Goal: Check status

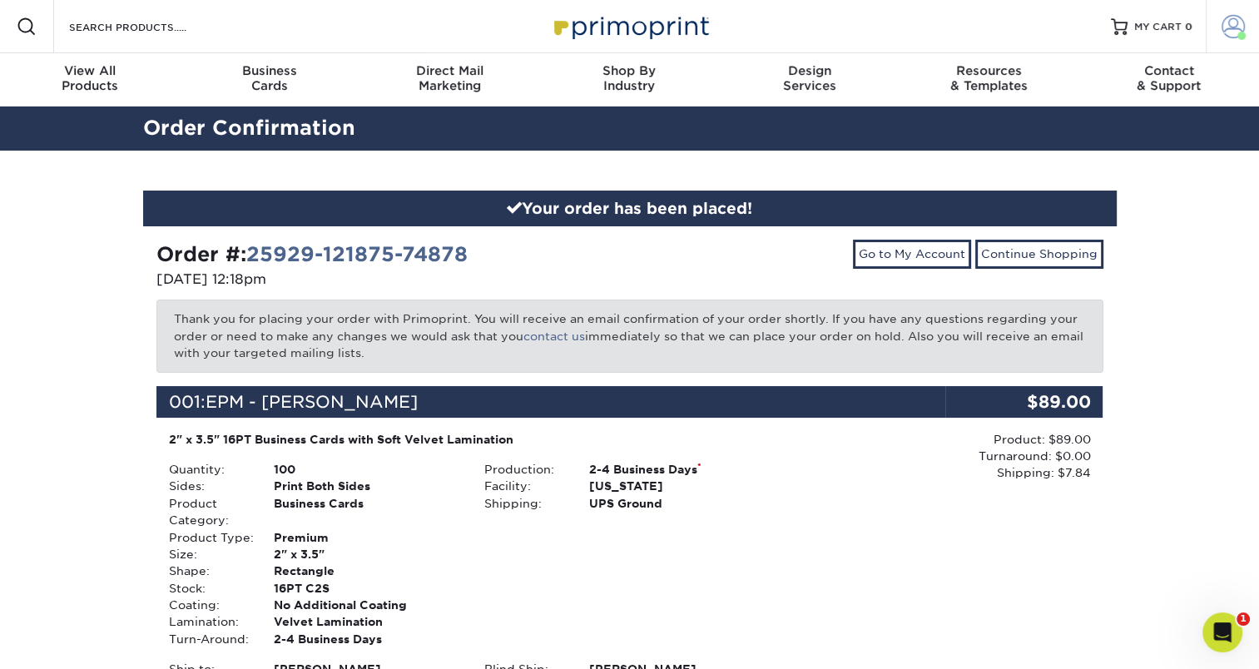
click at [1241, 31] on span at bounding box center [1233, 26] width 23 height 23
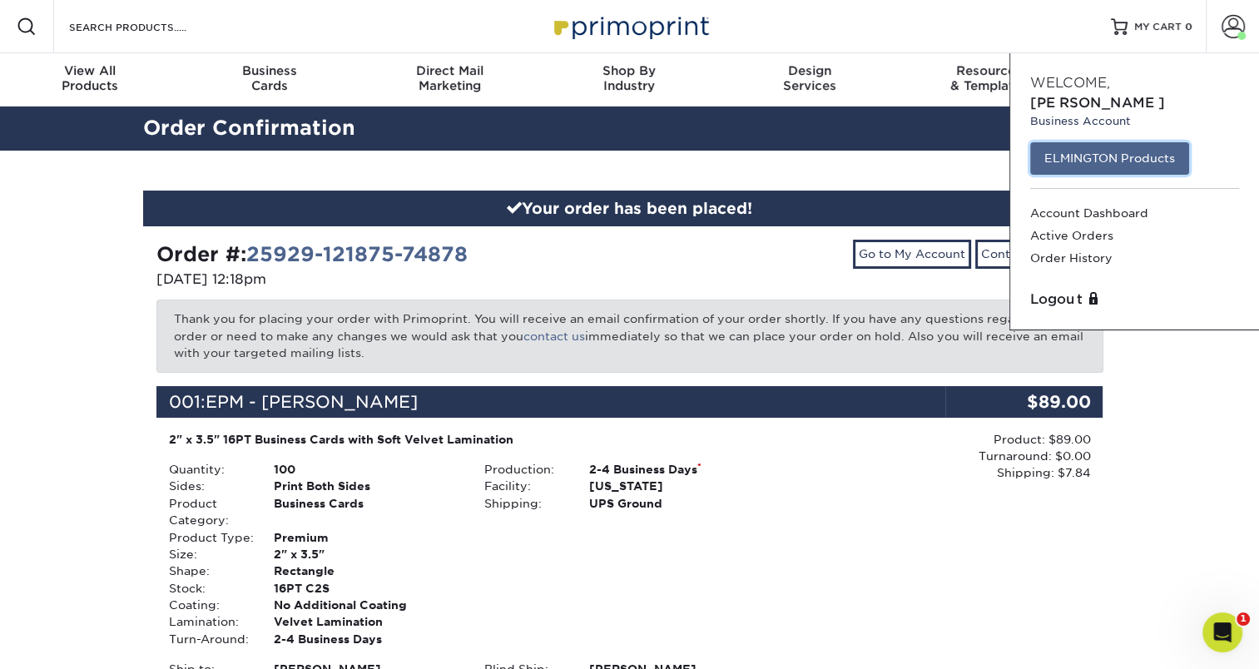
click at [1103, 142] on link "ELMINGTON Products" at bounding box center [1109, 158] width 159 height 32
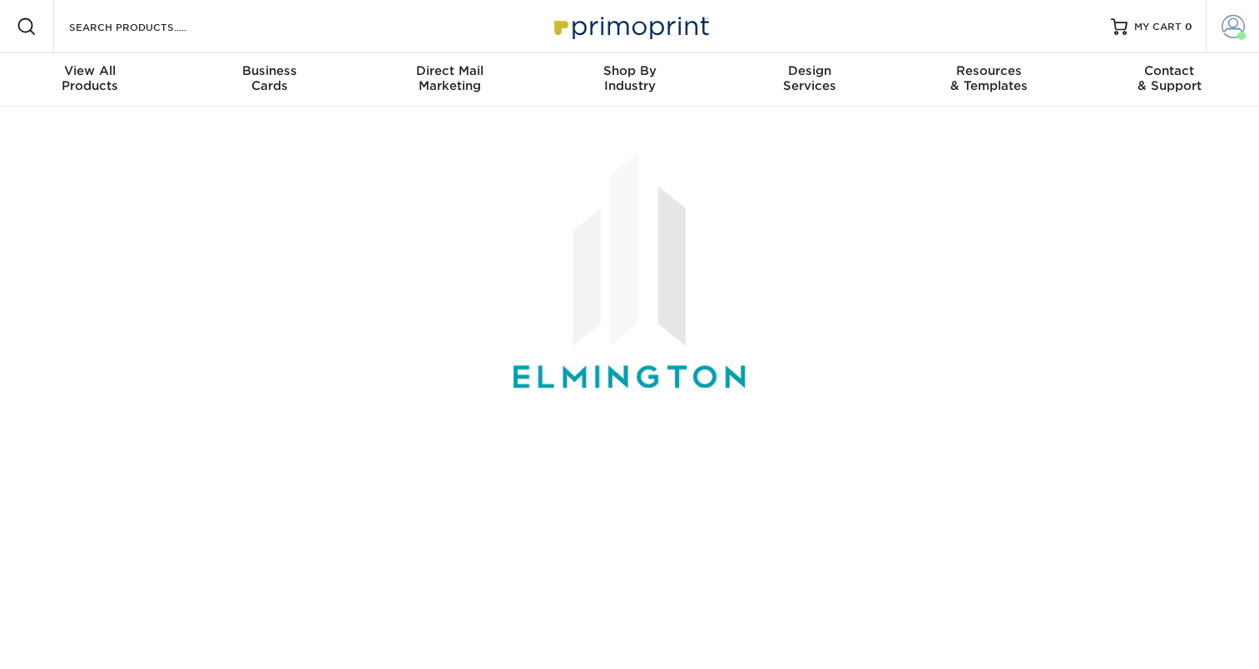
click at [1230, 34] on span at bounding box center [1233, 26] width 23 height 23
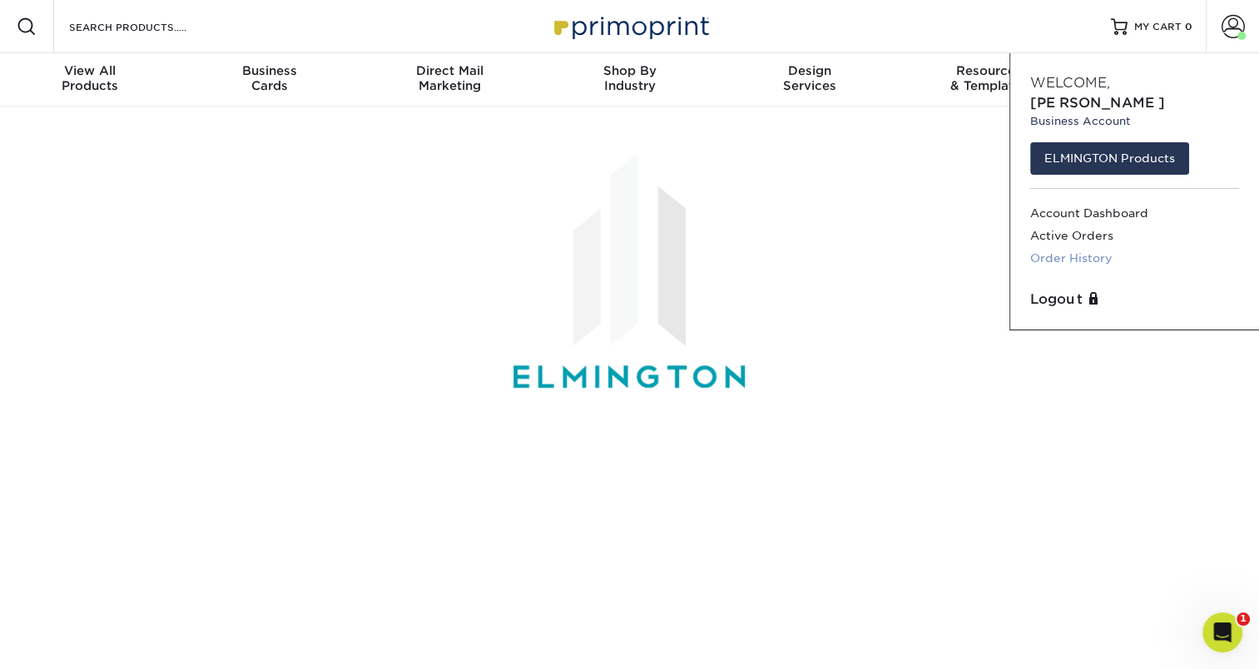
click at [1085, 247] on link "Order History" at bounding box center [1134, 258] width 209 height 22
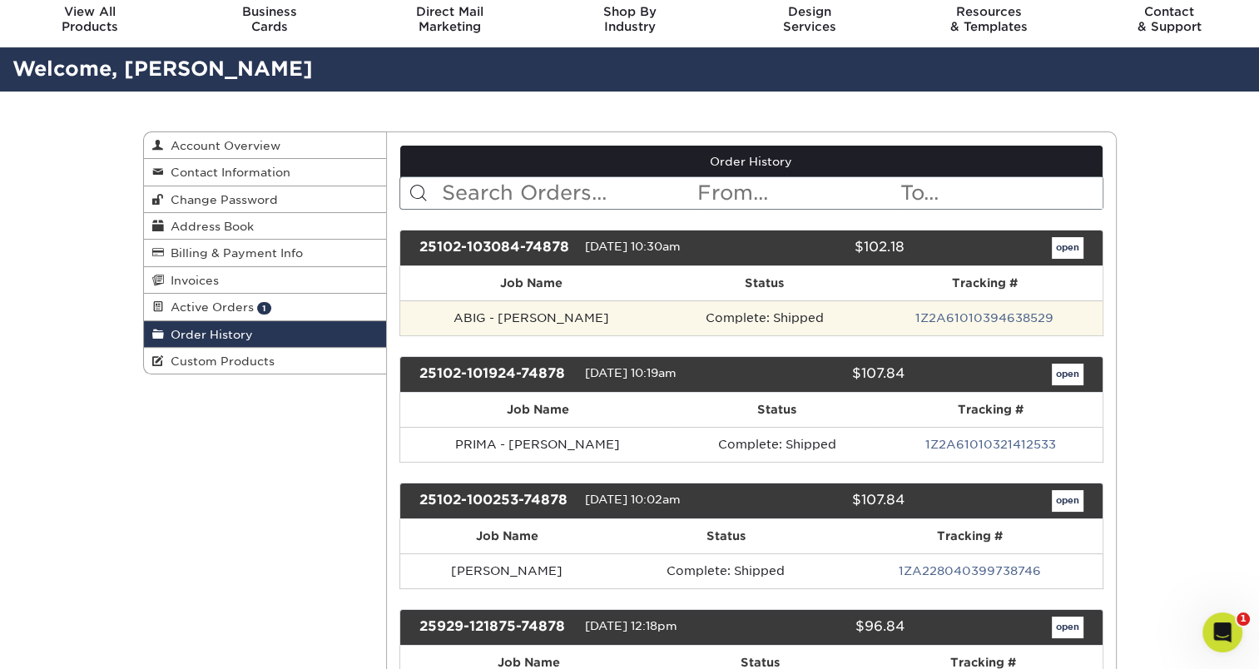
scroll to position [60, 0]
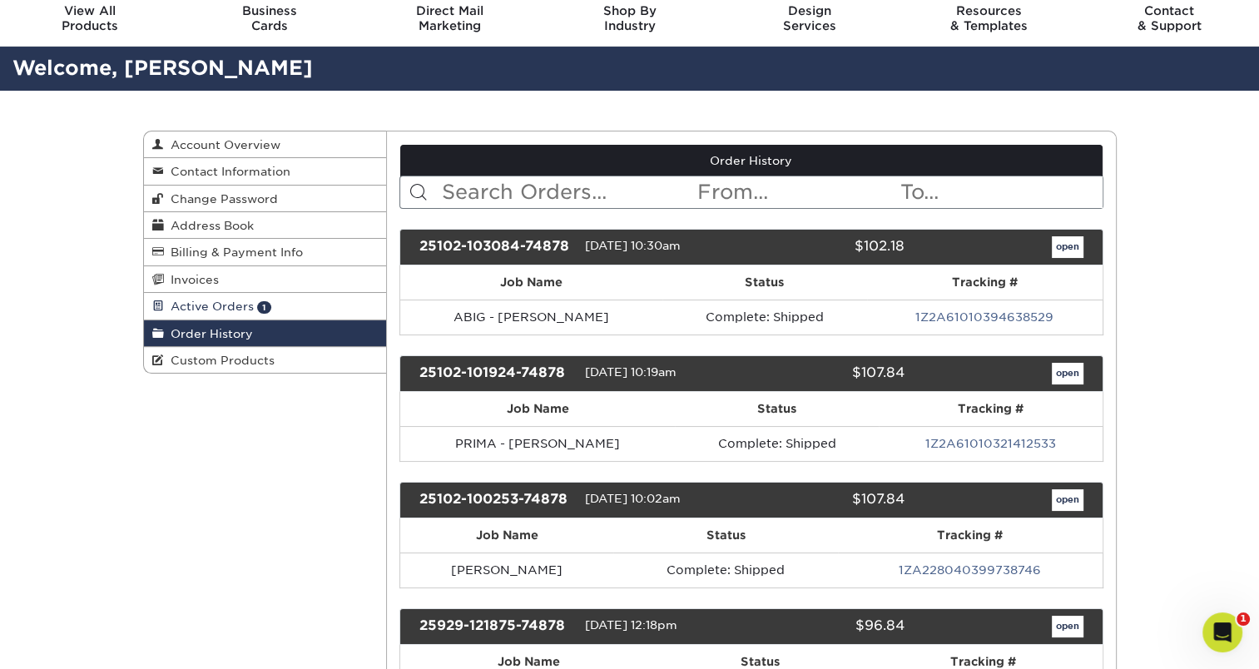
click at [319, 306] on link "Active Orders 1" at bounding box center [265, 306] width 243 height 27
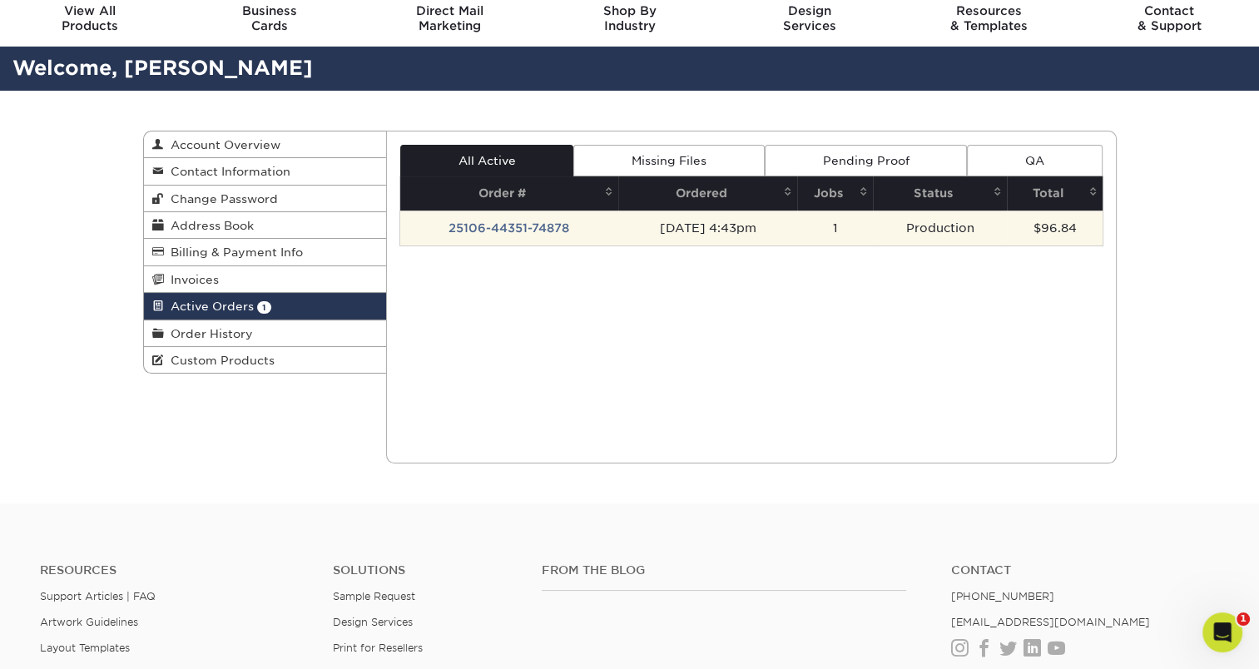
click at [526, 230] on td "25106-44351-74878" at bounding box center [509, 228] width 218 height 35
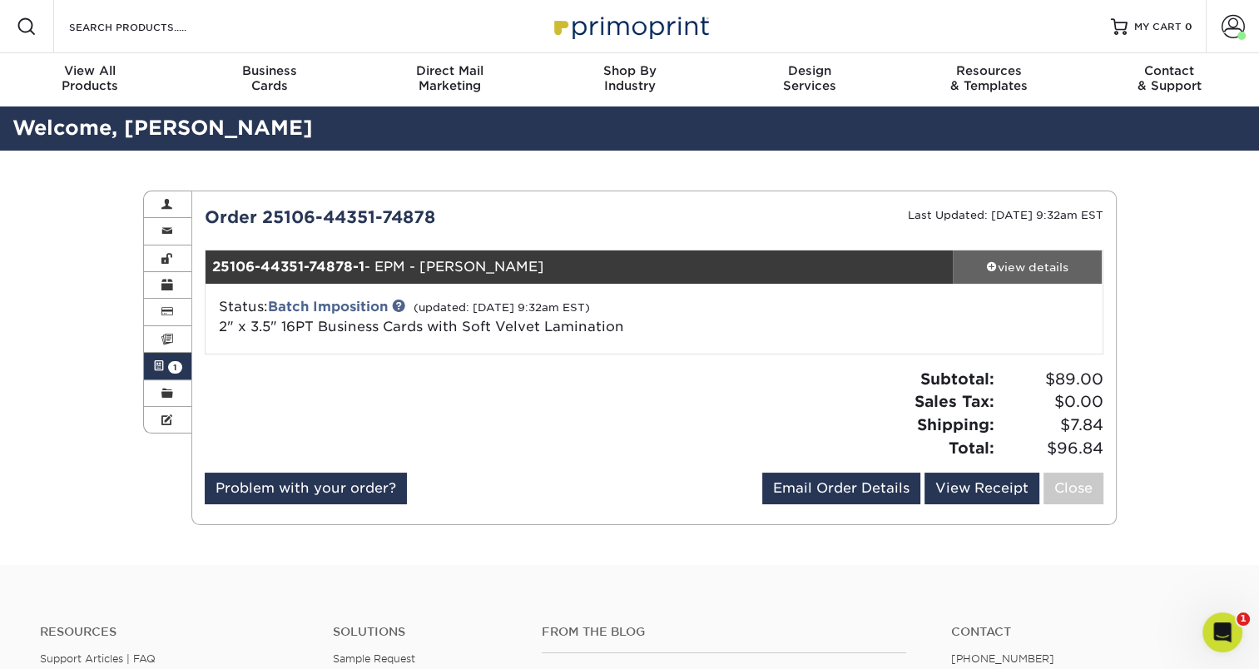
click at [1030, 270] on div "view details" at bounding box center [1028, 267] width 150 height 17
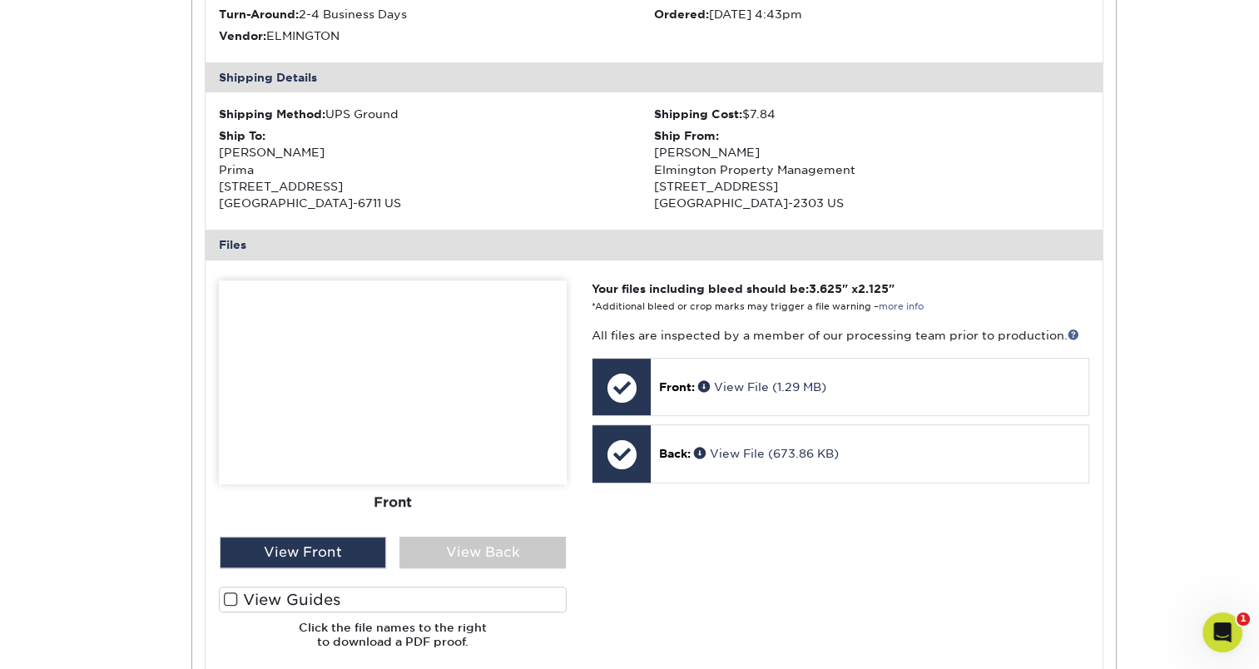
scroll to position [558, 0]
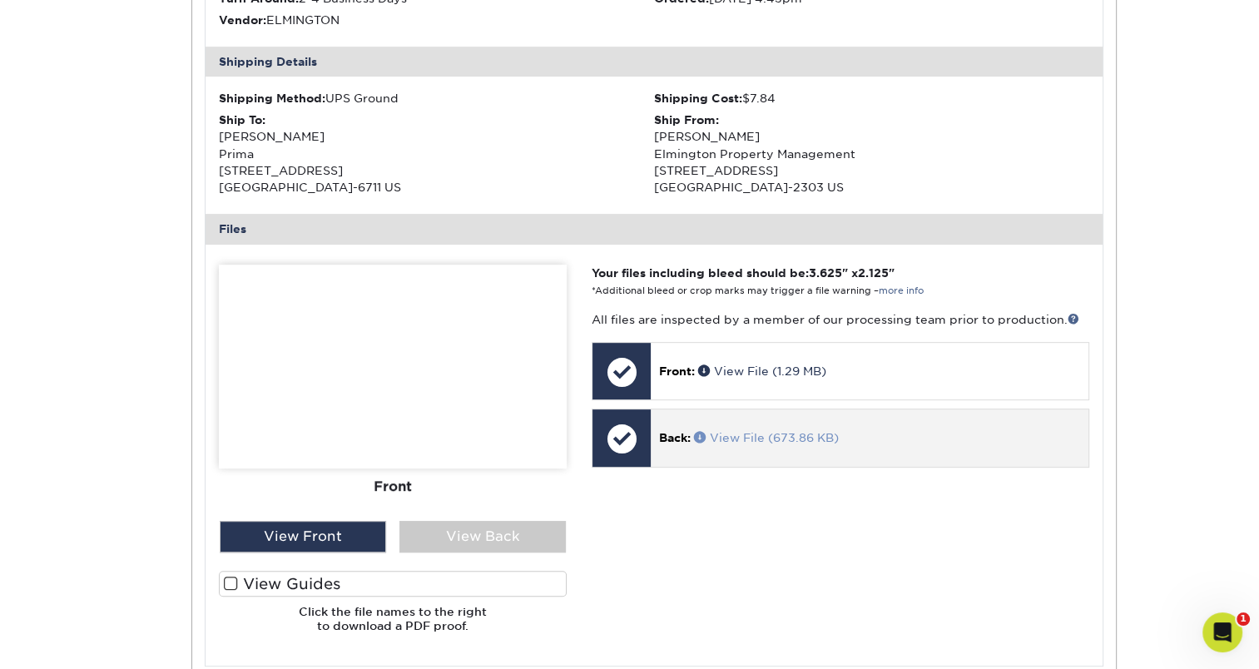
click at [725, 433] on link "View File (673.86 KB)" at bounding box center [766, 437] width 145 height 13
